Goal: Navigation & Orientation: Understand site structure

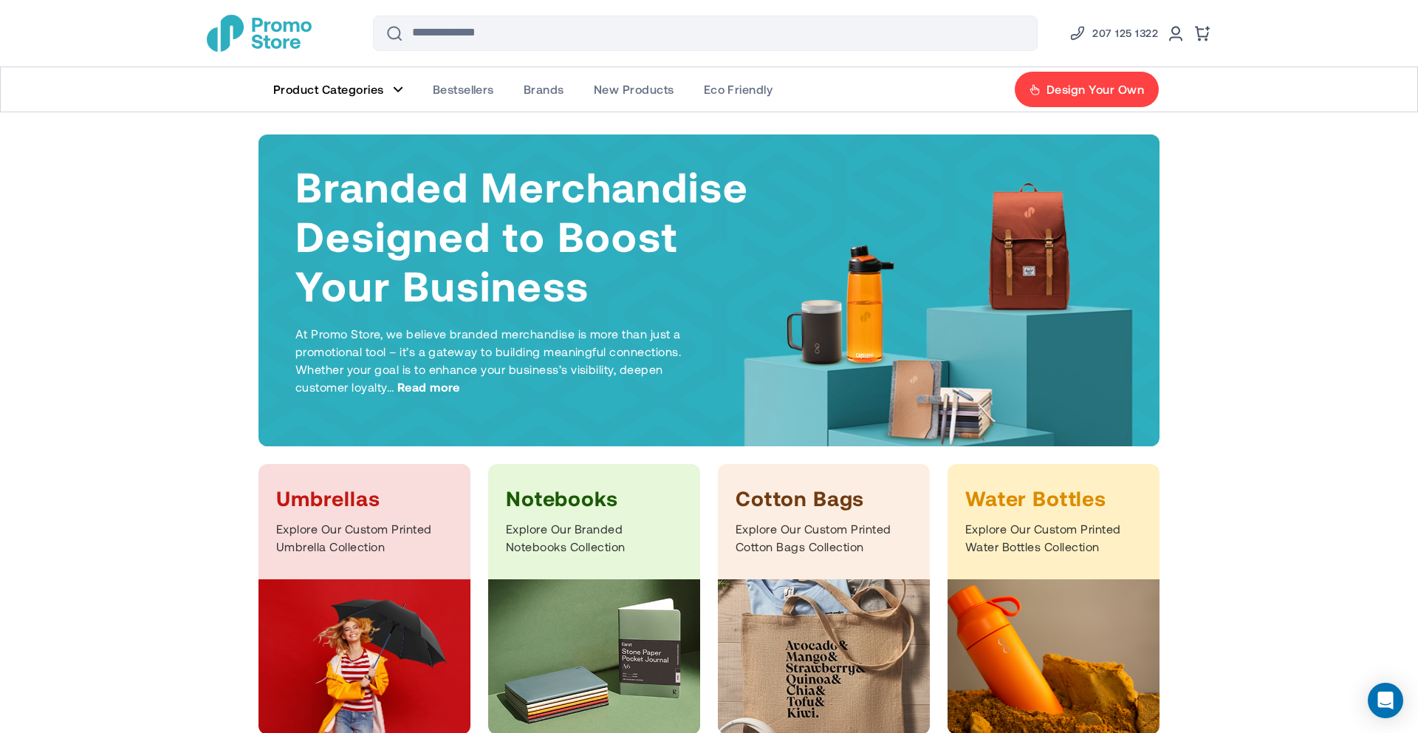
click at [293, 41] on img "store logo" at bounding box center [259, 33] width 105 height 37
click at [398, 92] on figure "Main Menu" at bounding box center [398, 89] width 10 height 7
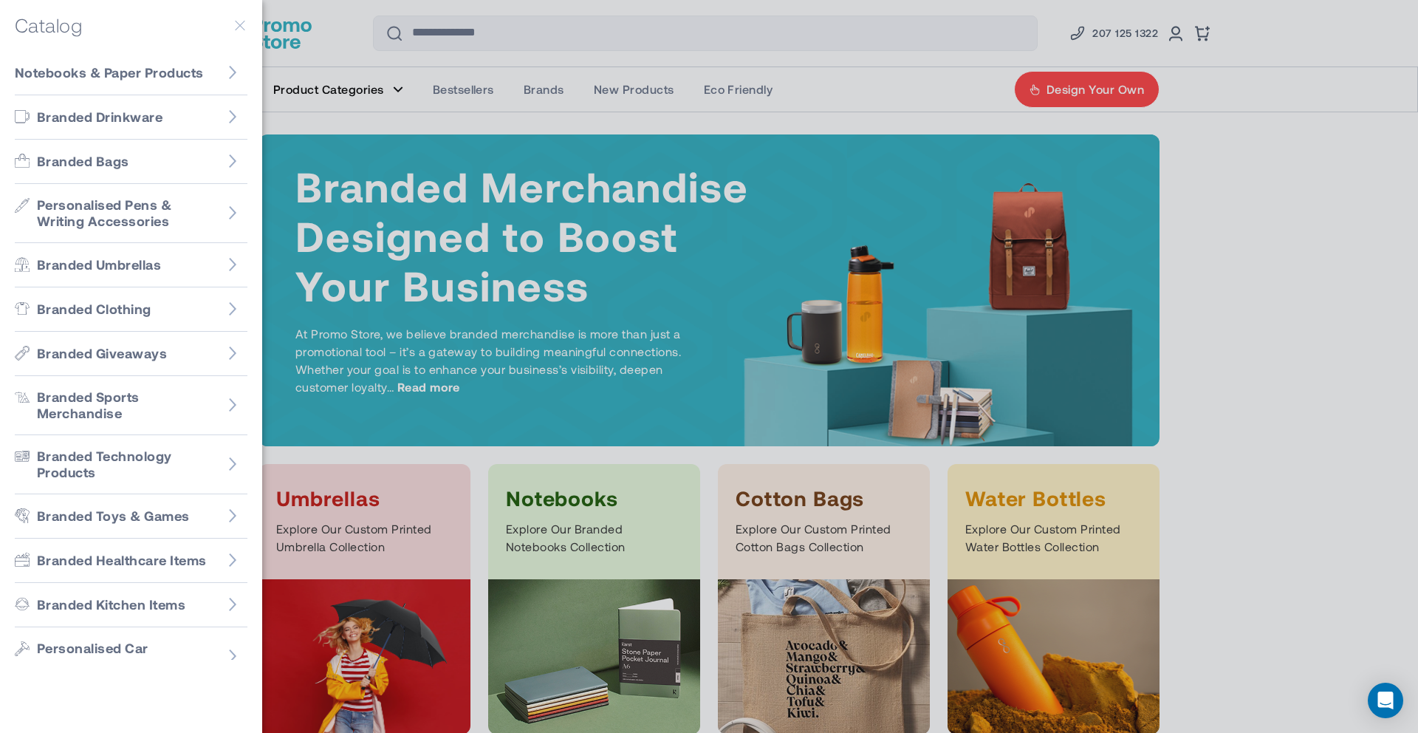
click at [391, 124] on div at bounding box center [709, 366] width 1418 height 733
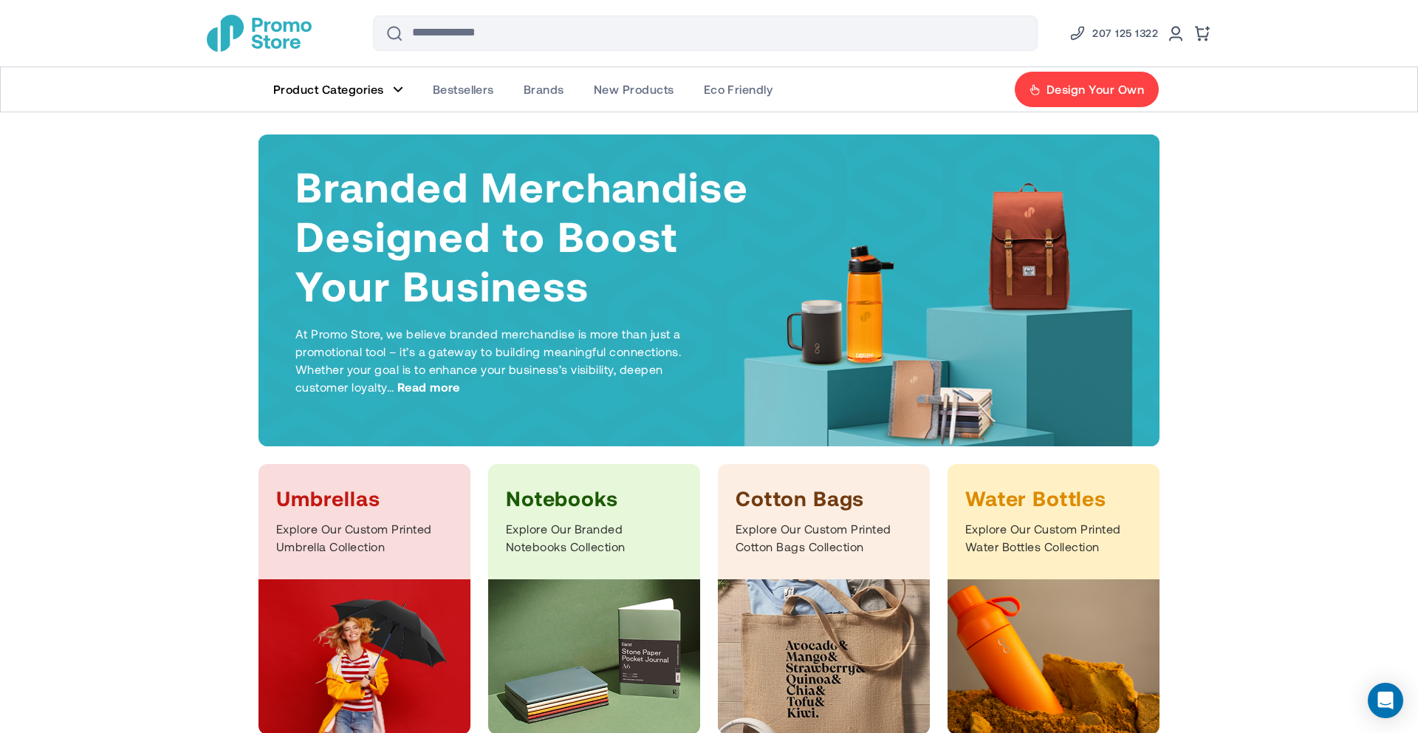
click at [264, 33] on img "store logo" at bounding box center [259, 33] width 105 height 37
